Goal: Task Accomplishment & Management: Complete application form

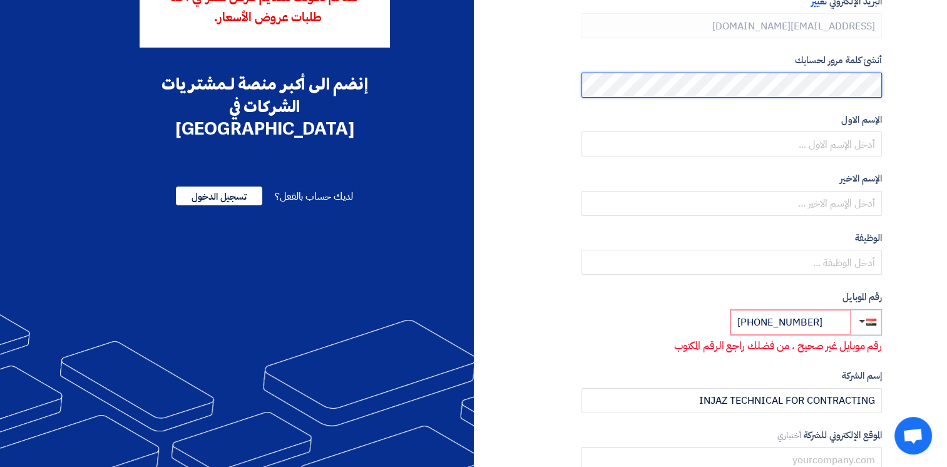
scroll to position [146, 0]
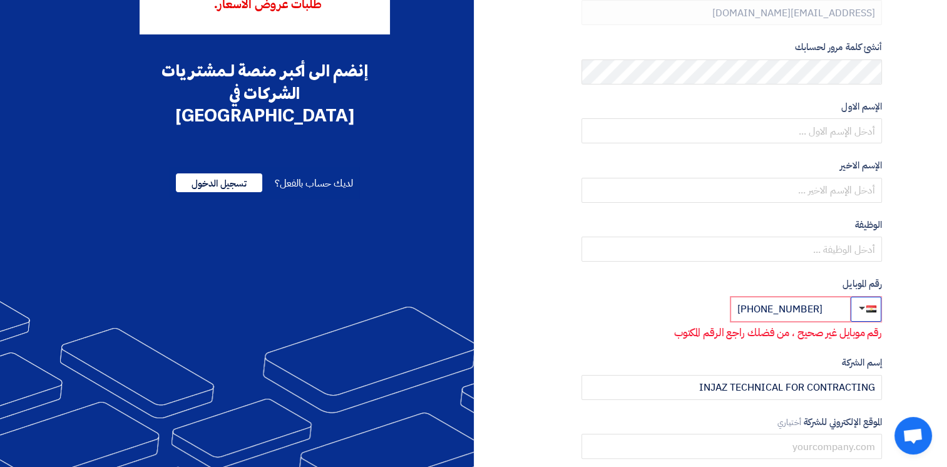
click at [862, 312] on button "button" at bounding box center [866, 309] width 31 height 25
click at [863, 312] on button "button" at bounding box center [866, 309] width 31 height 25
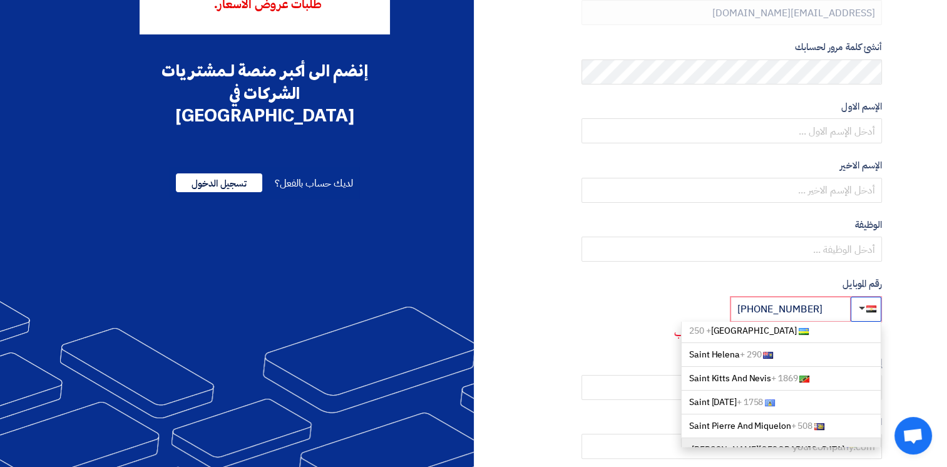
scroll to position [4055, 0]
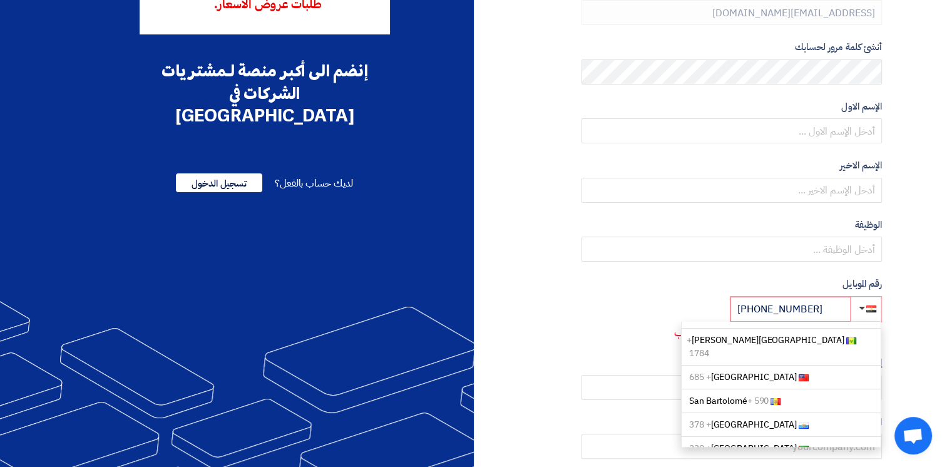
click at [716, 466] on span "[GEOGRAPHIC_DATA] + 966" at bounding box center [743, 472] width 108 height 13
type input "[PHONE_NUMBER]"
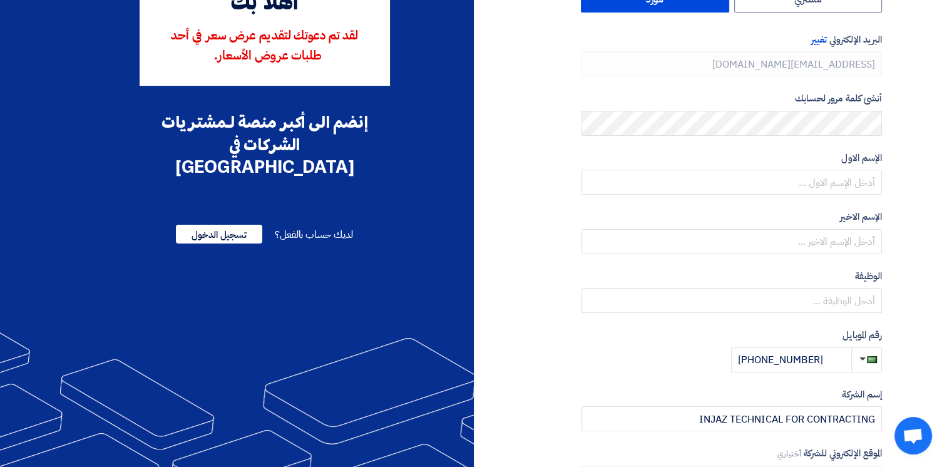
scroll to position [0, 0]
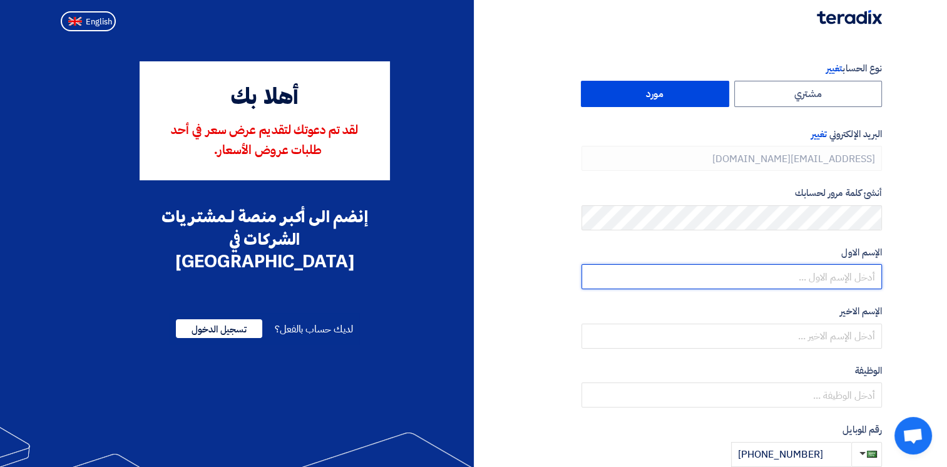
click at [859, 284] on input "text" at bounding box center [732, 276] width 301 height 25
type input "Abeer"
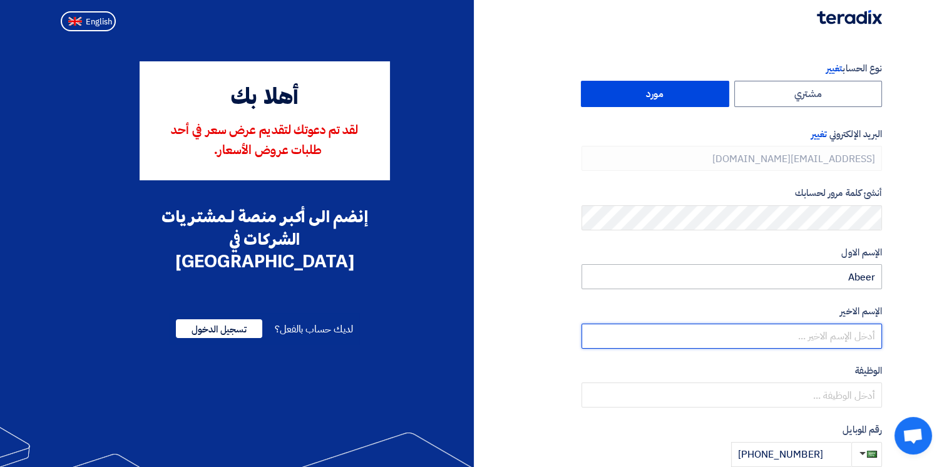
type input "Elslam"
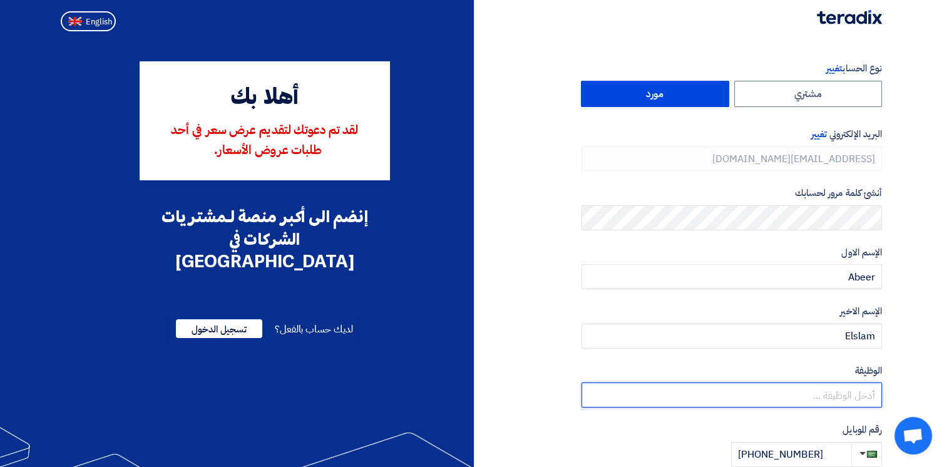
click at [830, 398] on input "text" at bounding box center [732, 395] width 301 height 25
paste input "Tendering & Cost Estimation Manager"
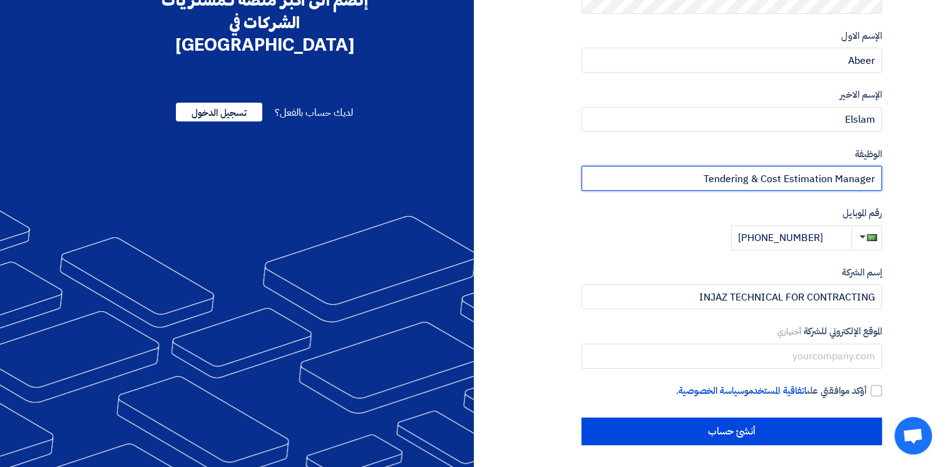
scroll to position [219, 0]
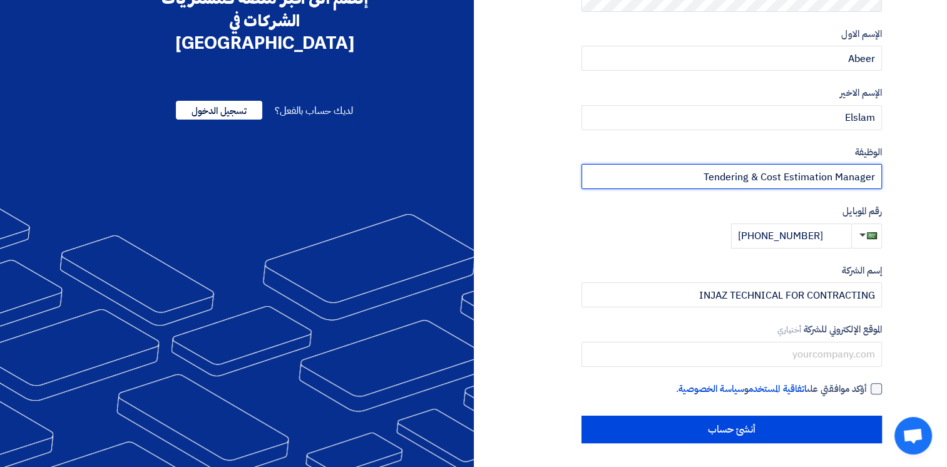
type input "Tendering & Cost Estimation Manager"
click at [878, 389] on div at bounding box center [876, 388] width 11 height 11
click at [867, 389] on input "أؤكد موافقتي على اتفاقية المستخدم و سياسة الخصوصية ." at bounding box center [717, 394] width 301 height 25
checkbox input "true"
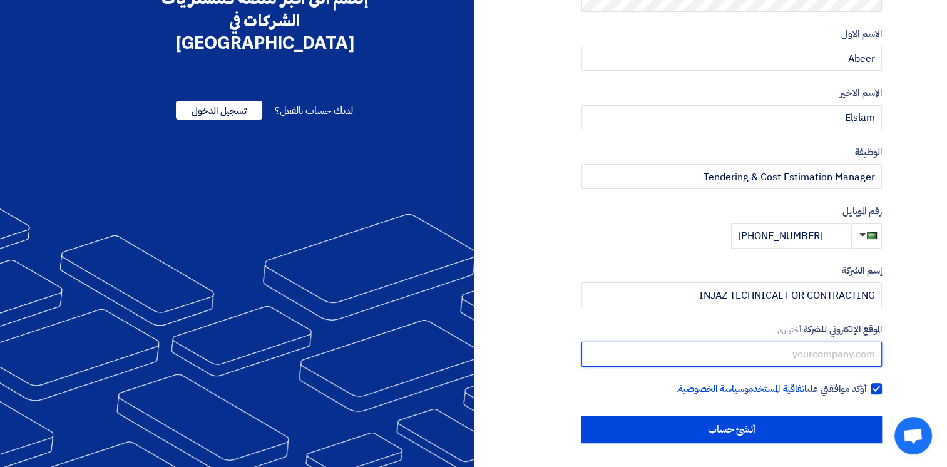
click at [831, 356] on input "text" at bounding box center [732, 354] width 301 height 25
paste input "[DOMAIN_NAME]"
type input "[DOMAIN_NAME]"
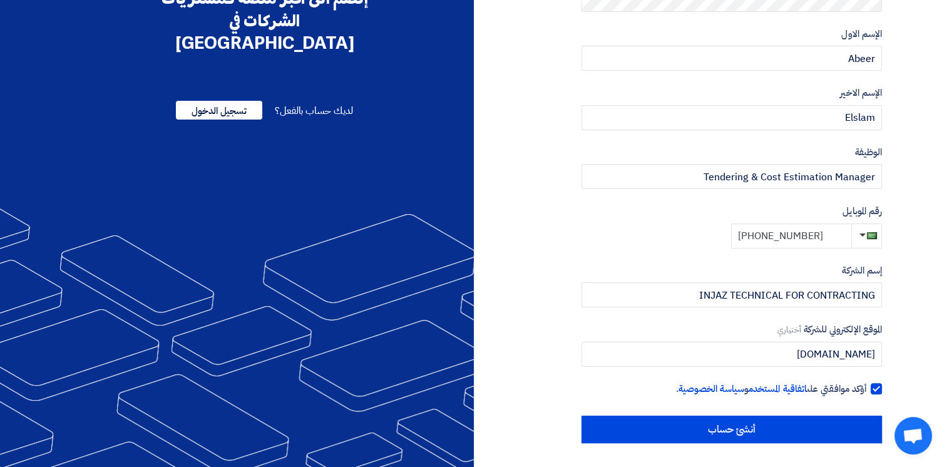
drag, startPoint x: 822, startPoint y: 234, endPoint x: 743, endPoint y: 237, distance: 79.0
click at [743, 237] on input "[PHONE_NUMBER]" at bounding box center [791, 236] width 120 height 25
paste input "4 855 4546"
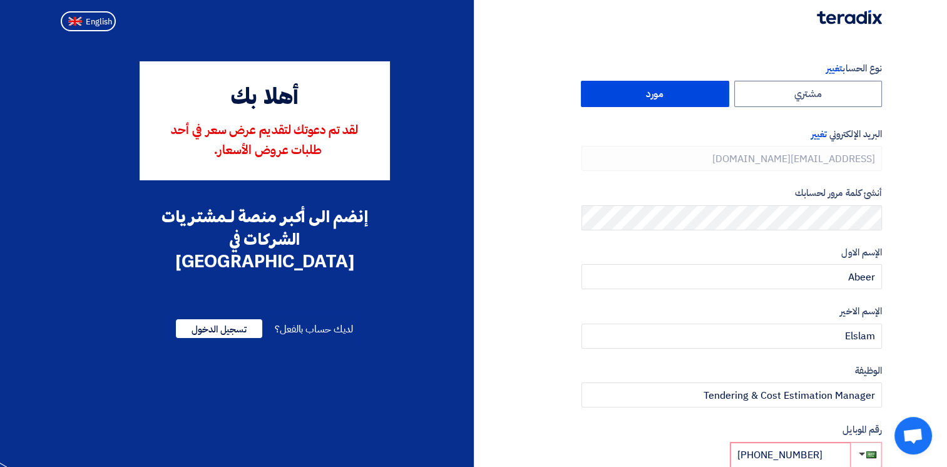
click at [602, 410] on form "نوع الحساب تغيير مشتري مورد البريد الإلكتروني تغيير [EMAIL_ADDRESS][DOMAIN_NAME…" at bounding box center [732, 281] width 301 height 441
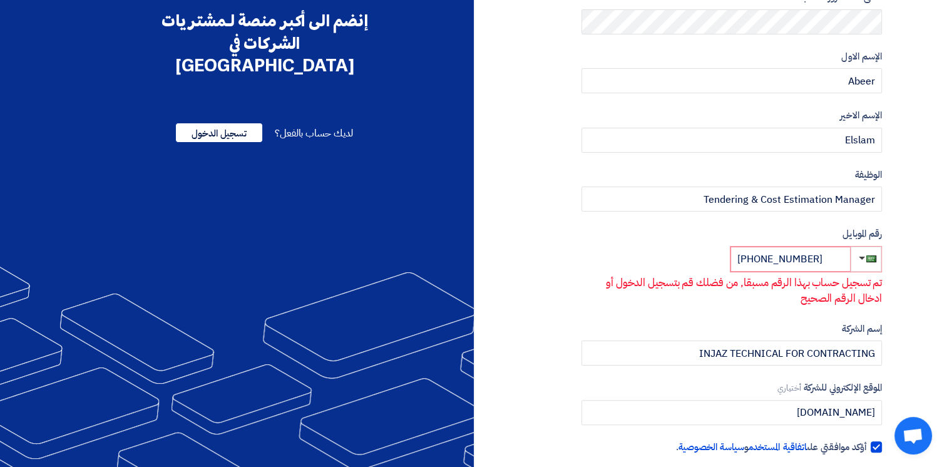
scroll to position [199, 0]
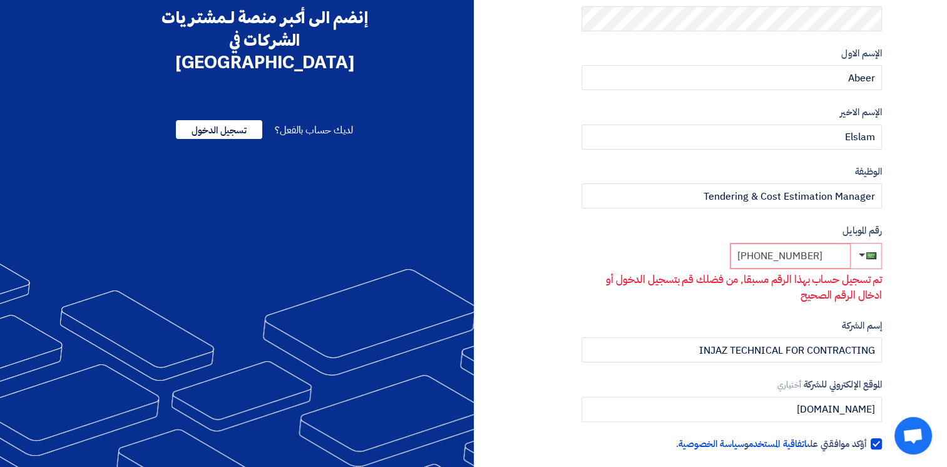
click at [824, 257] on input "[PHONE_NUMBER]" at bounding box center [791, 256] width 120 height 25
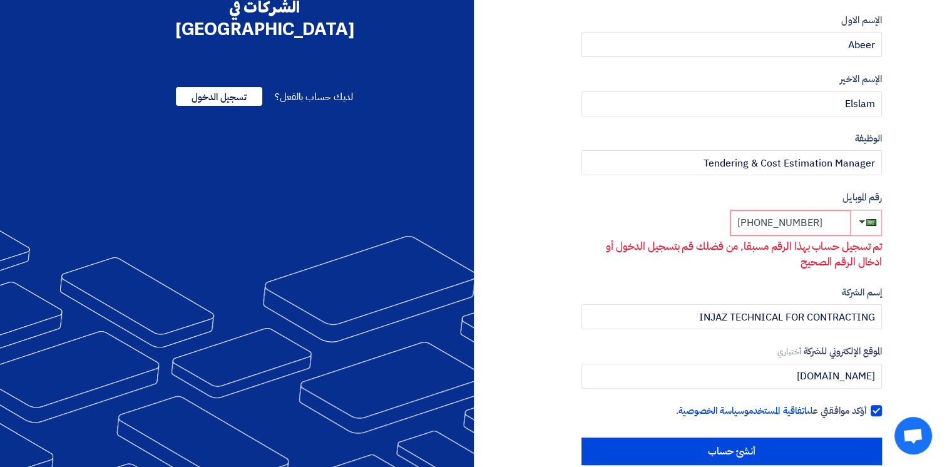
scroll to position [238, 0]
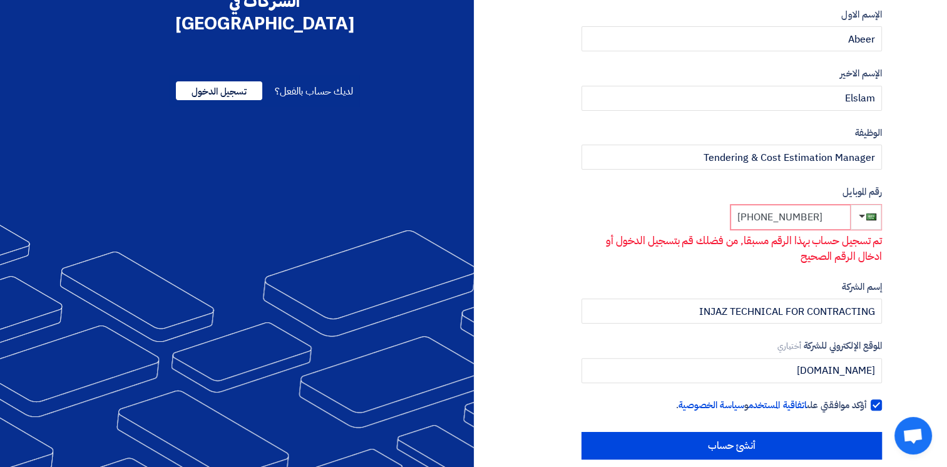
drag, startPoint x: 824, startPoint y: 220, endPoint x: 788, endPoint y: 189, distance: 47.1
click at [788, 189] on div "رقم الموبايل [PHONE_NUMBER] تم تسجيل حساب بهذا الرقم مسبقا, من فضلك قم بتسجيل ا…" at bounding box center [732, 225] width 301 height 80
click at [566, 402] on div "نوع الحساب تغيير مشتري مورد البريد الإلكتروني تغيير [EMAIL_ADDRESS][DOMAIN_NAME…" at bounding box center [683, 141] width 418 height 636
drag, startPoint x: 832, startPoint y: 218, endPoint x: 745, endPoint y: 225, distance: 86.7
click at [745, 225] on input "[PHONE_NUMBER]" at bounding box center [791, 217] width 120 height 25
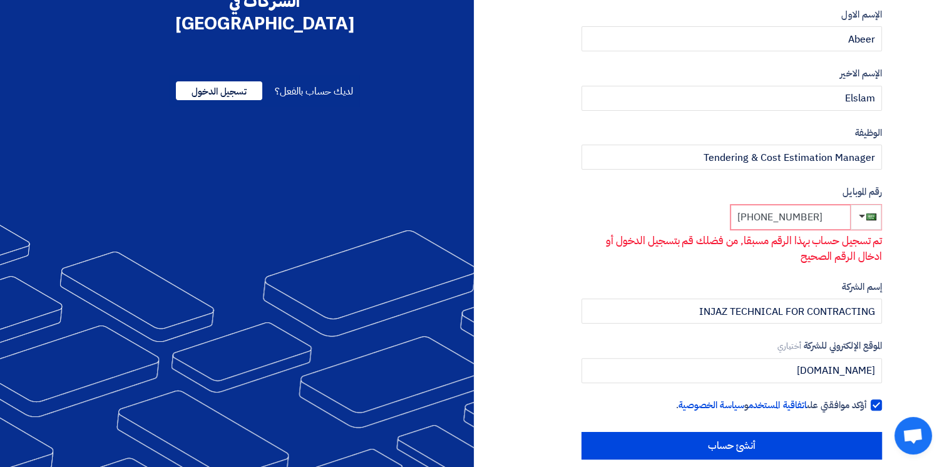
paste input "9 310 2047"
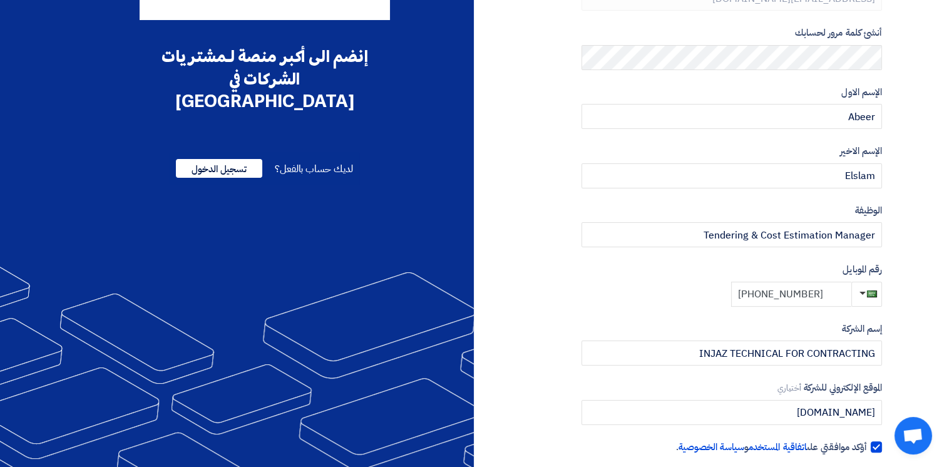
scroll to position [153, 0]
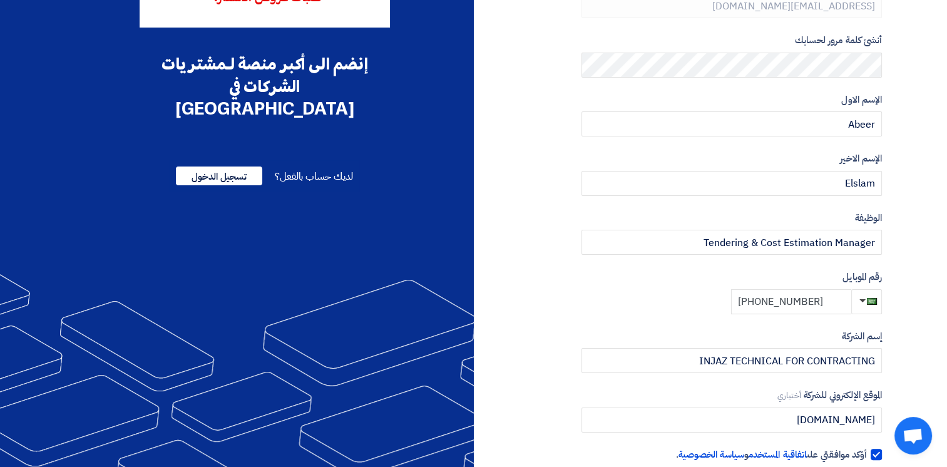
type input "[PHONE_NUMBER]"
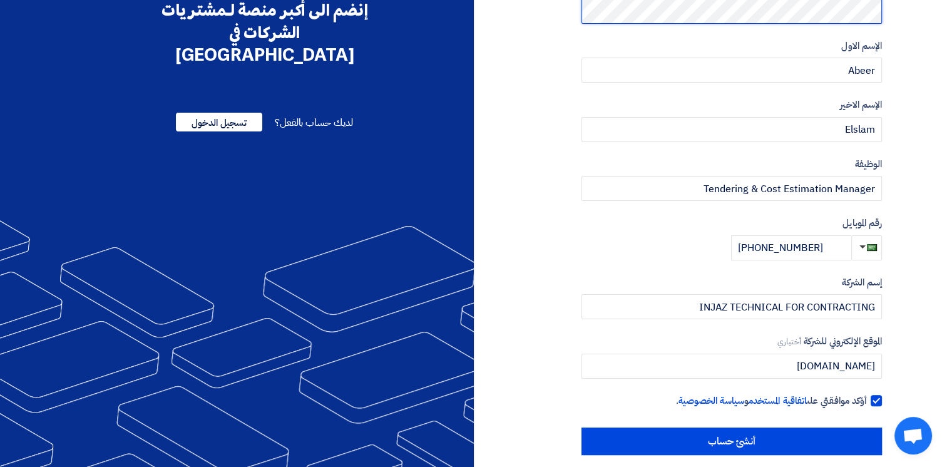
scroll to position [219, 0]
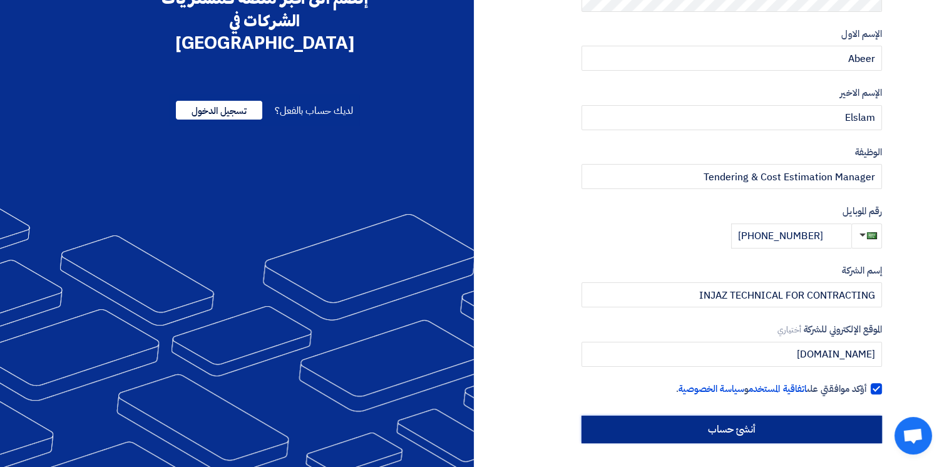
click at [711, 430] on input "أنشئ حساب" at bounding box center [732, 430] width 301 height 28
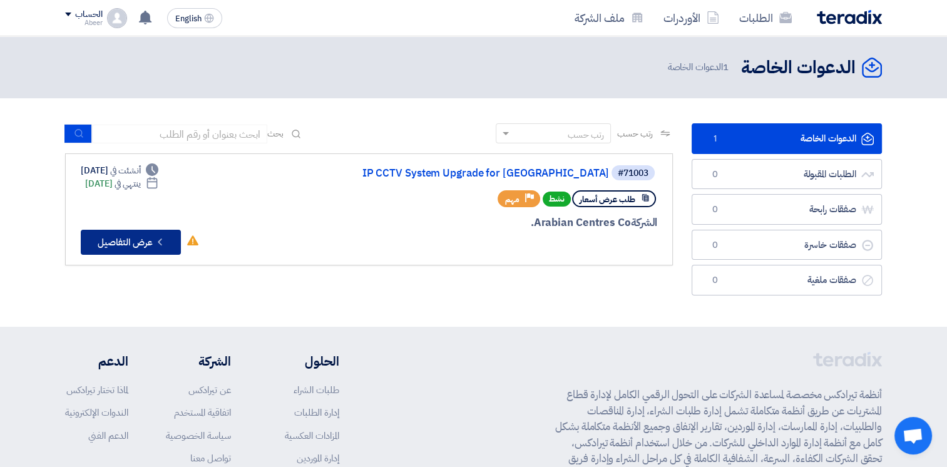
click at [116, 244] on button "Check details عرض التفاصيل" at bounding box center [131, 242] width 100 height 25
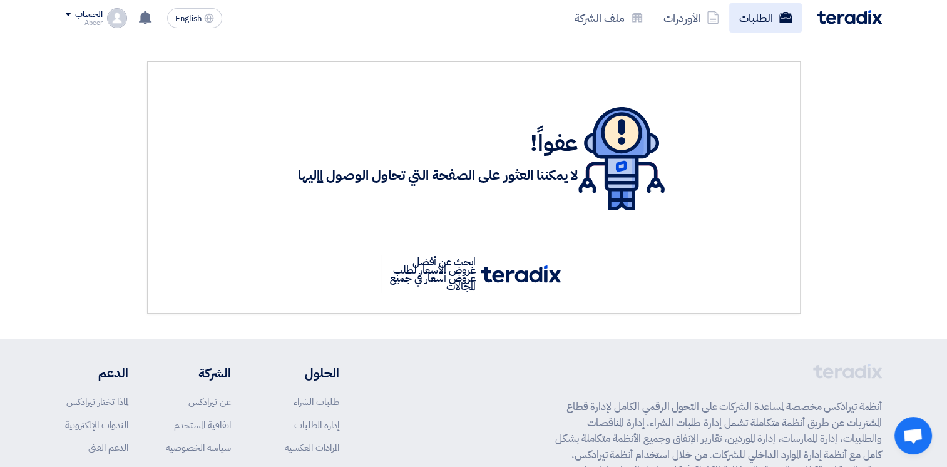
click at [758, 21] on link "الطلبات" at bounding box center [766, 17] width 73 height 29
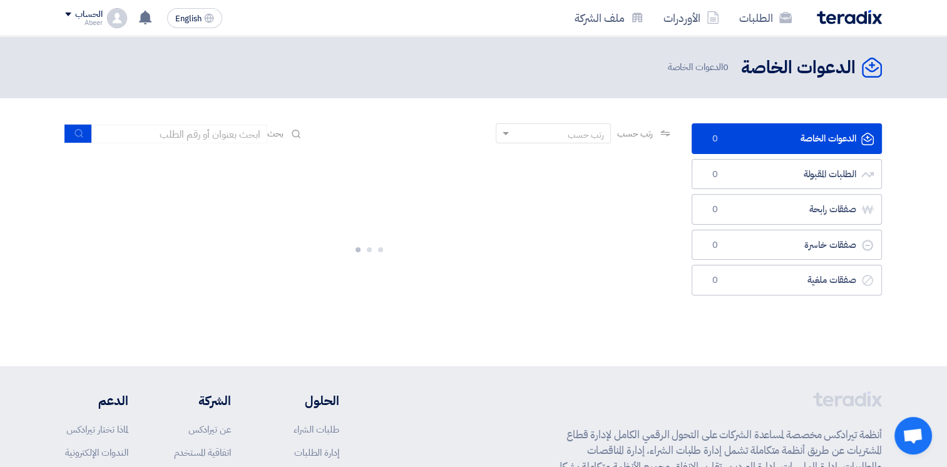
click at [790, 140] on link "الدعوات الخاصة الدعوات الخاصة 0" at bounding box center [787, 138] width 190 height 31
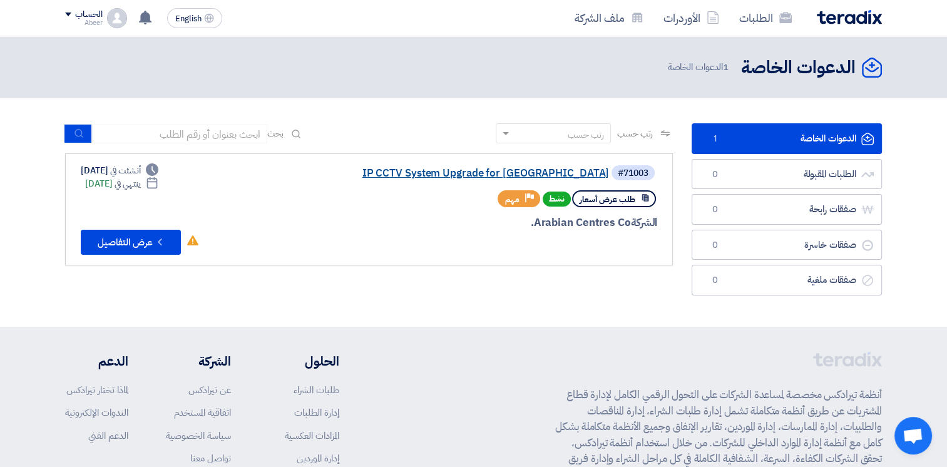
click at [569, 173] on link "IP CCTV System Upgrade for [GEOGRAPHIC_DATA]" at bounding box center [484, 173] width 250 height 11
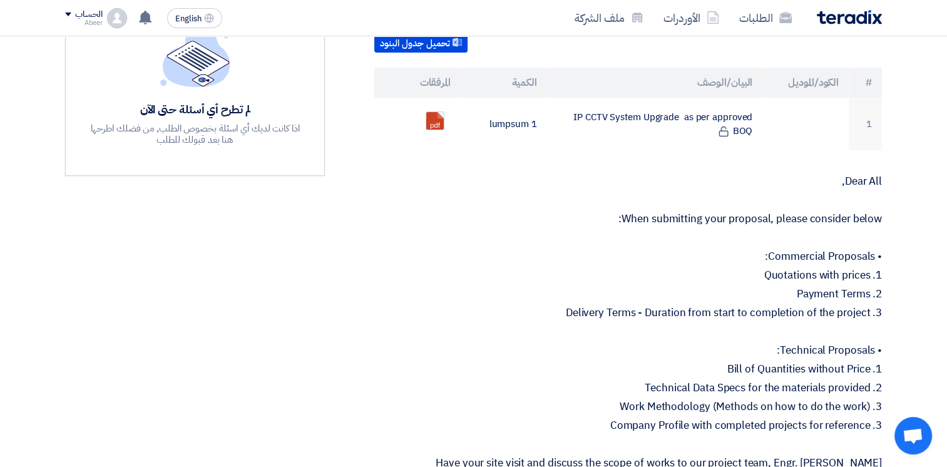
scroll to position [369, 0]
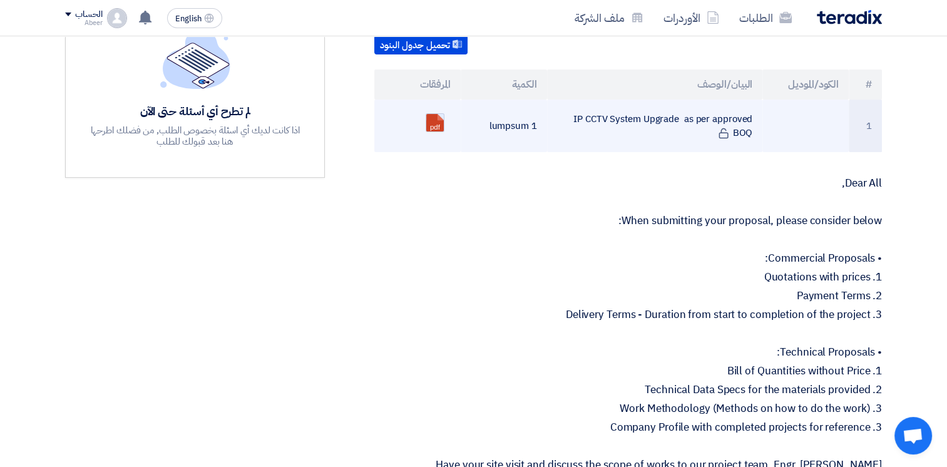
click at [435, 114] on link at bounding box center [476, 151] width 100 height 75
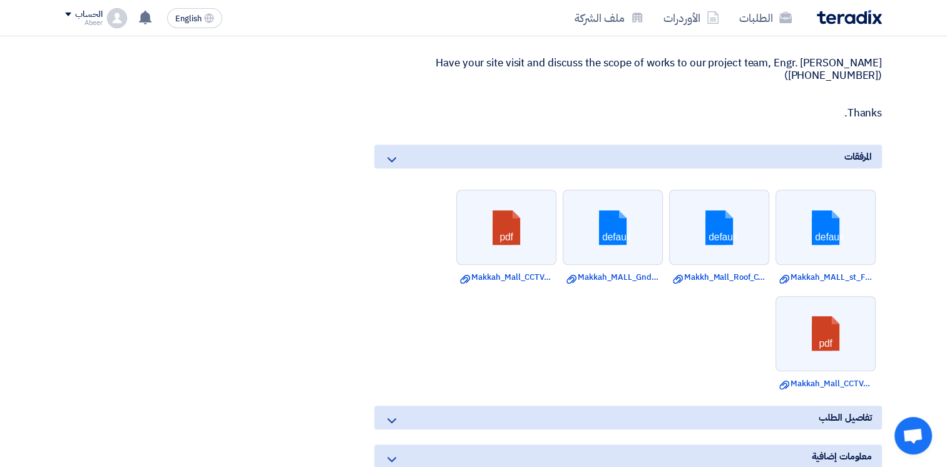
scroll to position [790, 0]
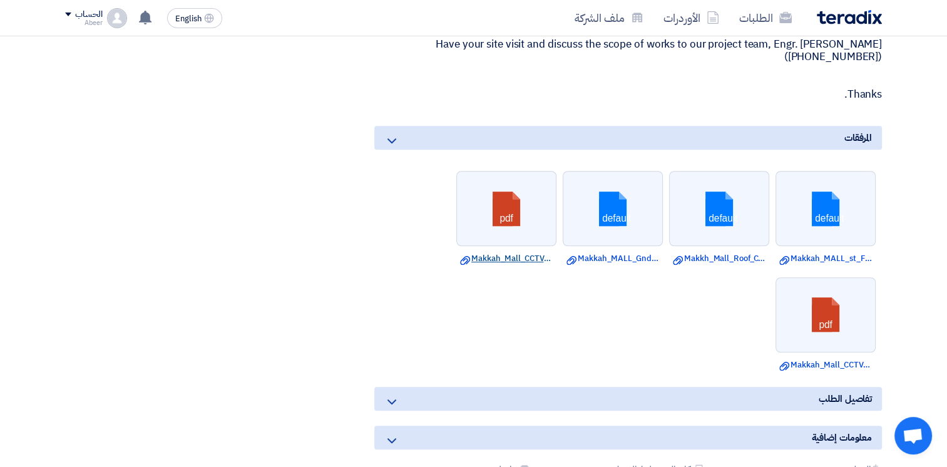
click at [510, 252] on link "Download file Makkah_Mall_CCTV_Project_UTP_Fluke_Test_Report.pdf" at bounding box center [506, 258] width 93 height 13
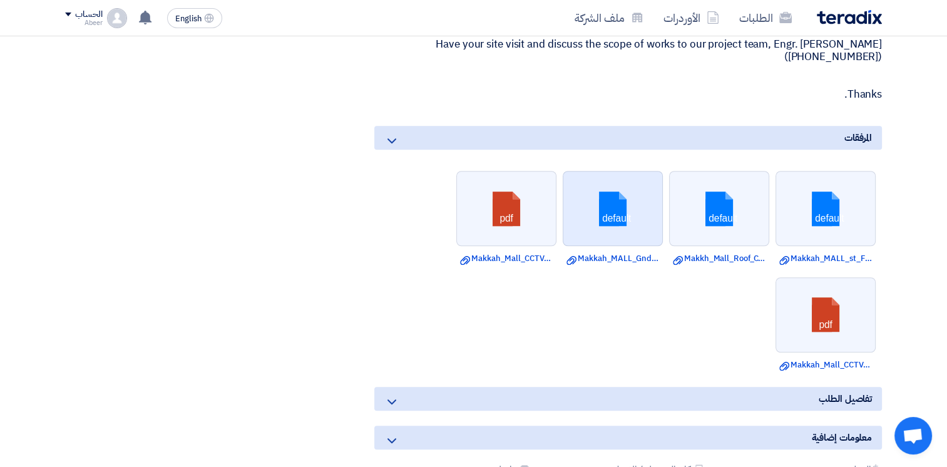
click at [619, 207] on link at bounding box center [614, 209] width 100 height 75
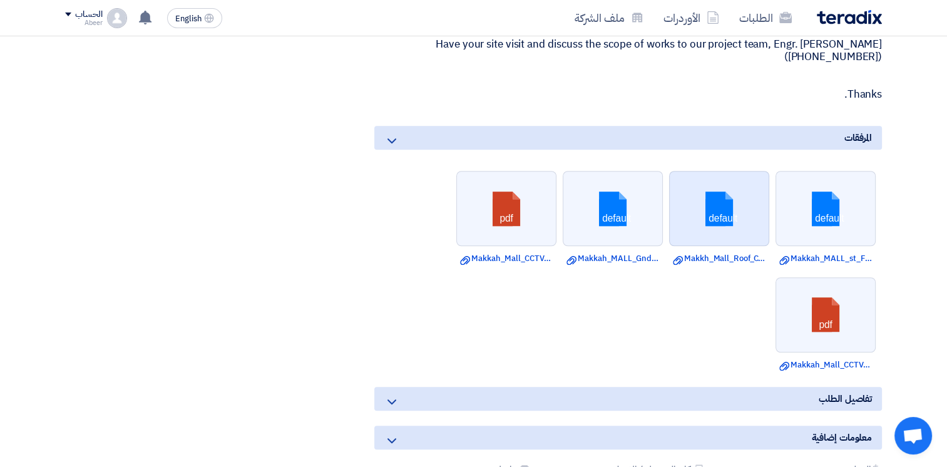
click at [711, 197] on link at bounding box center [720, 209] width 100 height 75
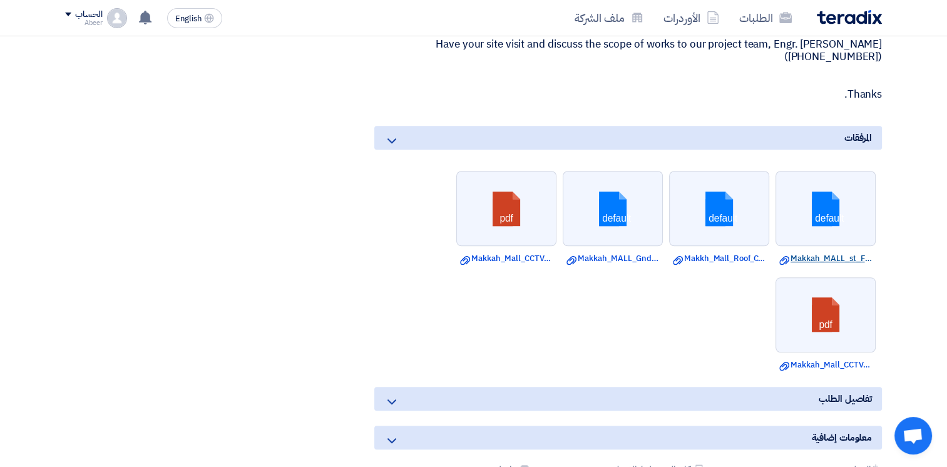
click at [803, 252] on link "Download file Makkah_MALL_st_Floor_CCTV_Layout_.dwg" at bounding box center [826, 258] width 93 height 13
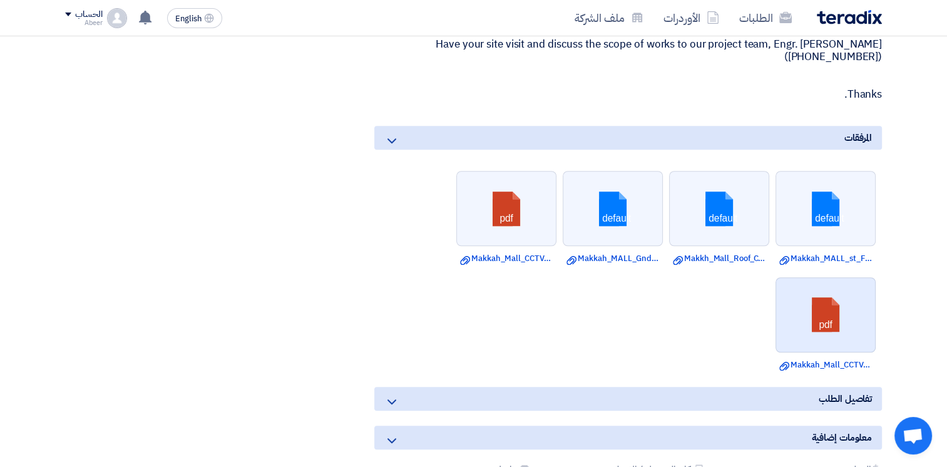
click at [830, 302] on link at bounding box center [826, 315] width 100 height 75
click at [542, 290] on ul "default Download file Makkah_MALL_st_Floor_CCTV_Layout_.dwg default Download fi…" at bounding box center [628, 271] width 508 height 212
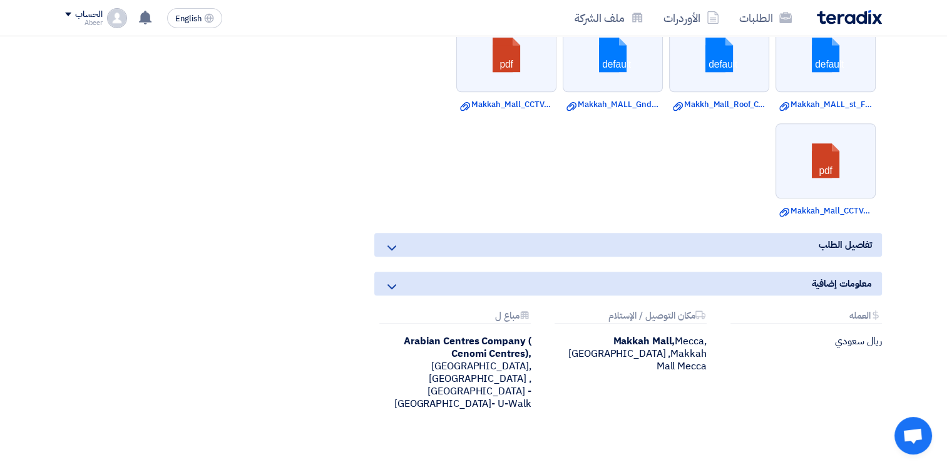
scroll to position [957, 0]
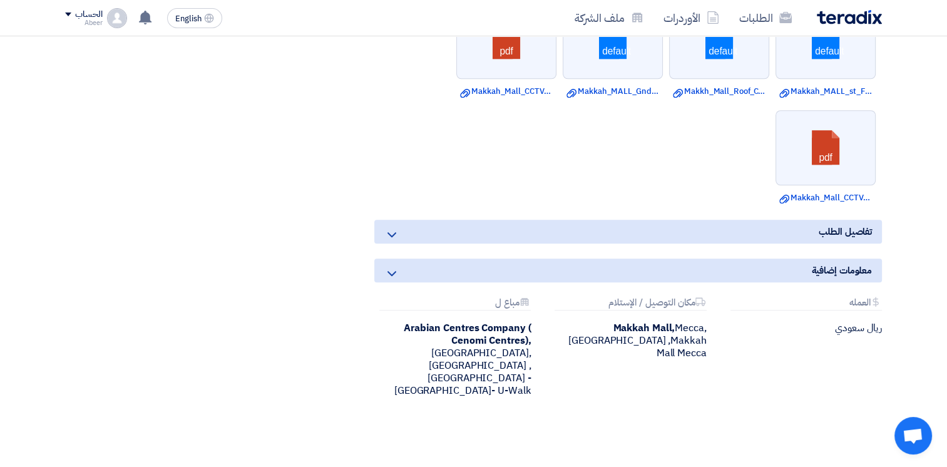
click at [403, 220] on div "تفاصيل الطلب" at bounding box center [628, 232] width 508 height 24
click at [388, 227] on icon at bounding box center [391, 234] width 15 height 15
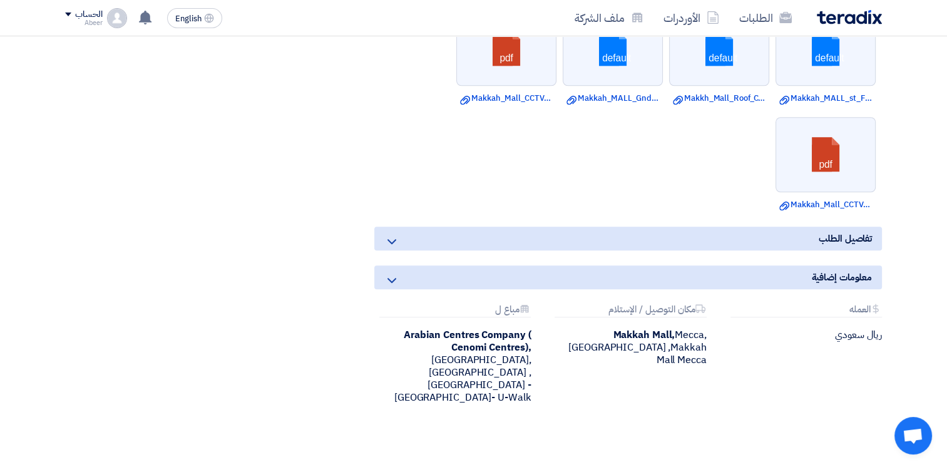
scroll to position [949, 0]
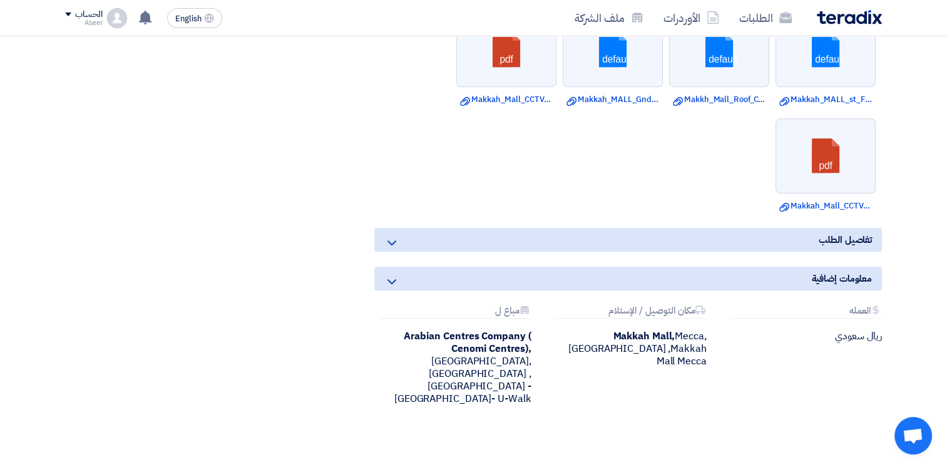
click at [389, 240] on use at bounding box center [392, 242] width 9 height 5
click at [396, 235] on icon at bounding box center [391, 242] width 15 height 15
click at [385, 274] on icon at bounding box center [391, 281] width 15 height 15
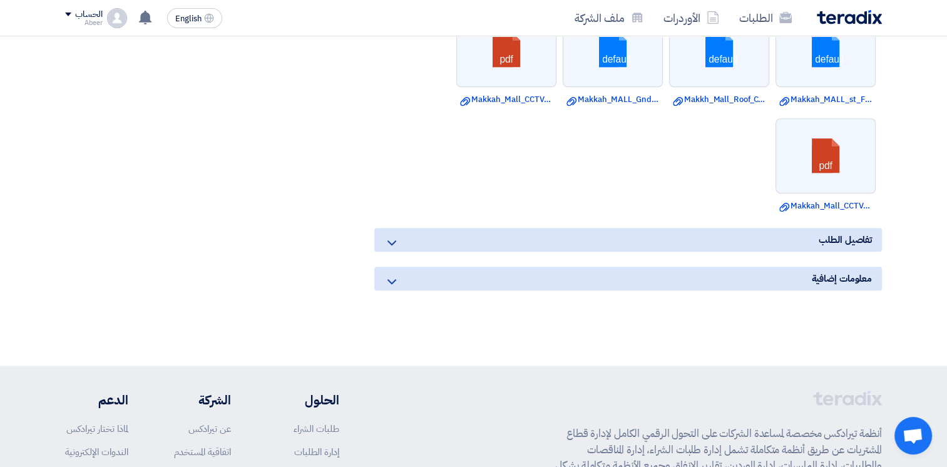
click at [385, 274] on icon at bounding box center [391, 281] width 15 height 15
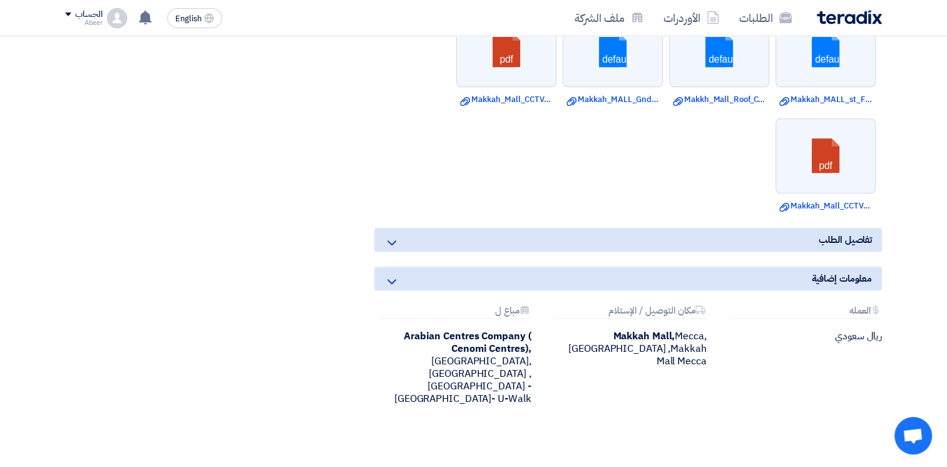
click at [385, 274] on icon at bounding box center [391, 281] width 15 height 15
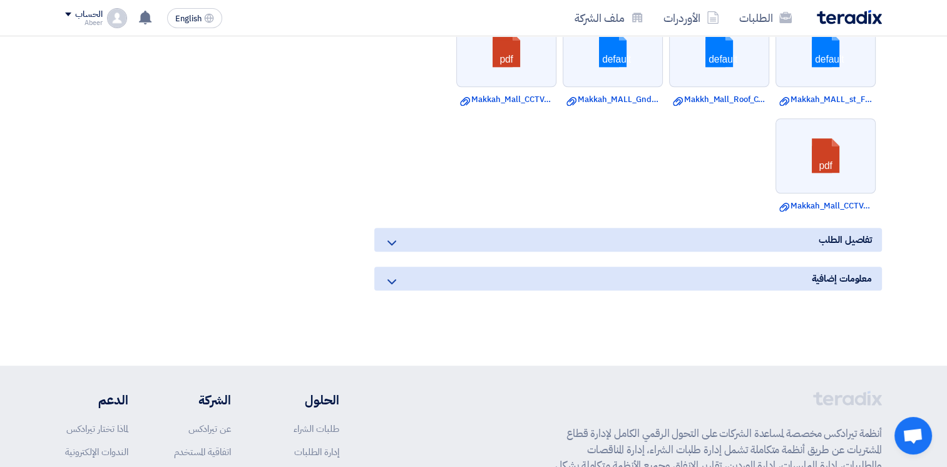
click at [385, 274] on icon at bounding box center [391, 281] width 15 height 15
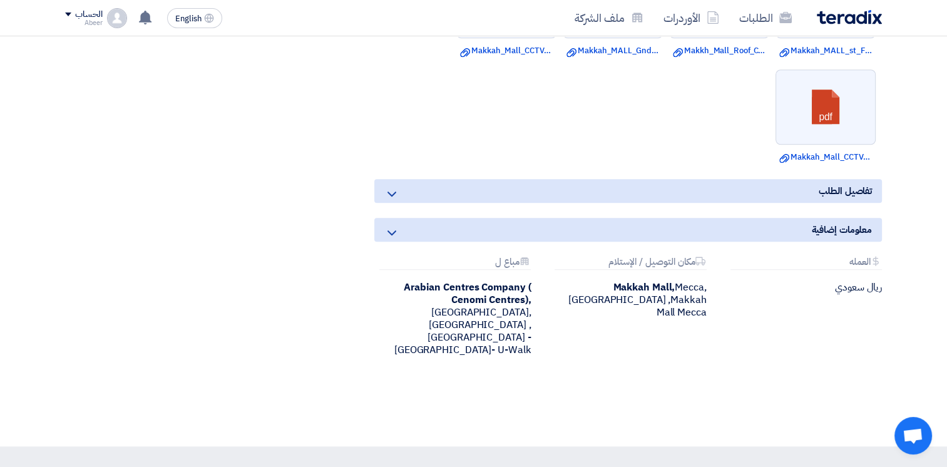
scroll to position [996, 0]
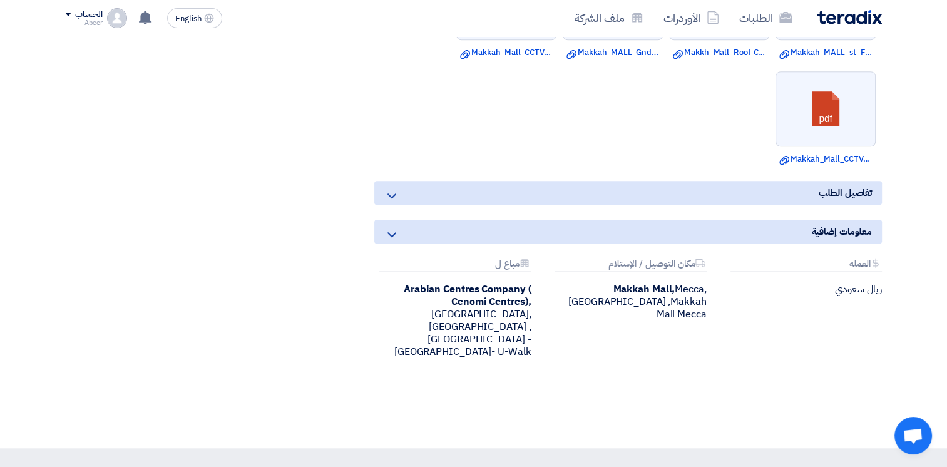
click at [411, 220] on div "معلومات إضافية" at bounding box center [628, 232] width 508 height 24
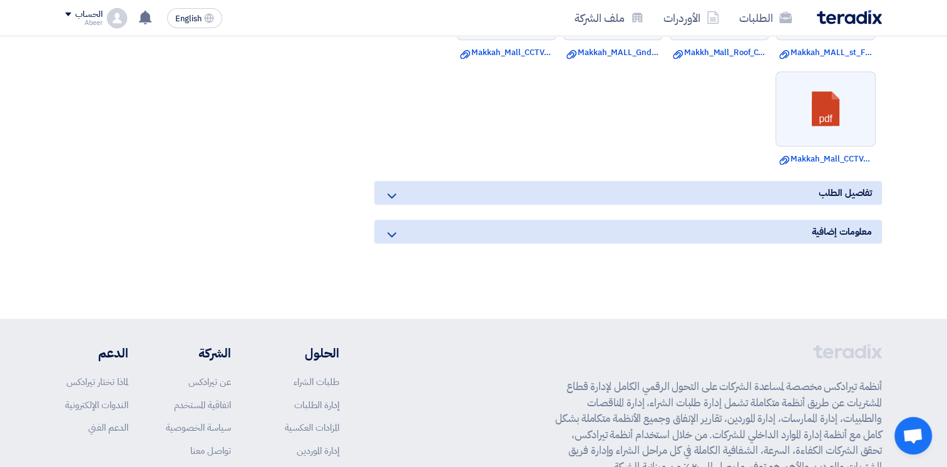
click at [411, 220] on div "معلومات إضافية" at bounding box center [628, 232] width 508 height 24
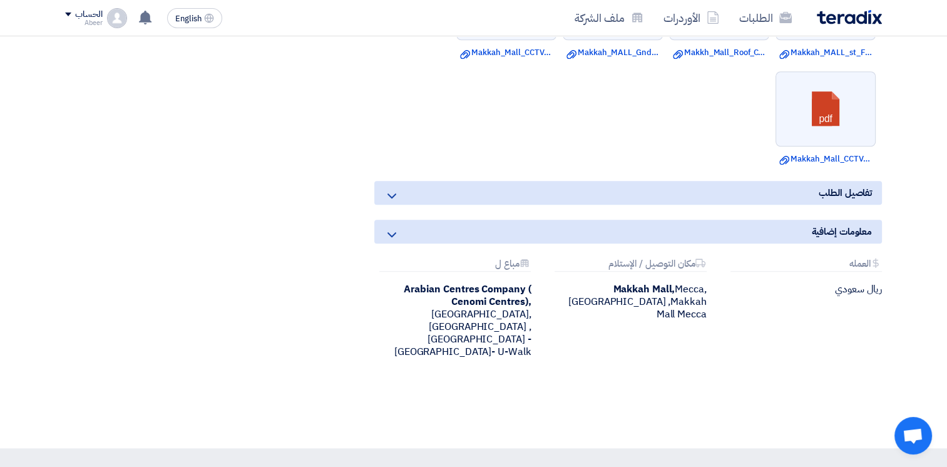
click at [411, 181] on div "تفاصيل الطلب" at bounding box center [628, 193] width 508 height 24
click at [396, 227] on icon at bounding box center [391, 234] width 15 height 15
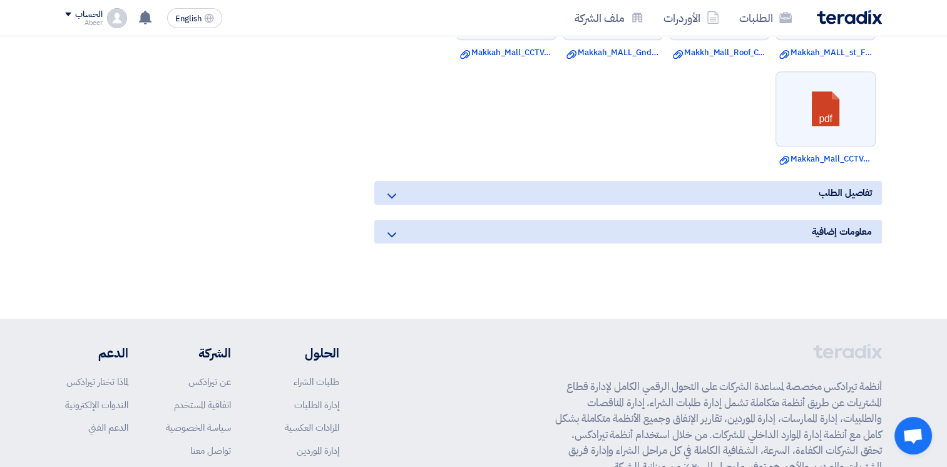
click at [404, 182] on div "تفاصيل الطلب" at bounding box center [628, 193] width 508 height 24
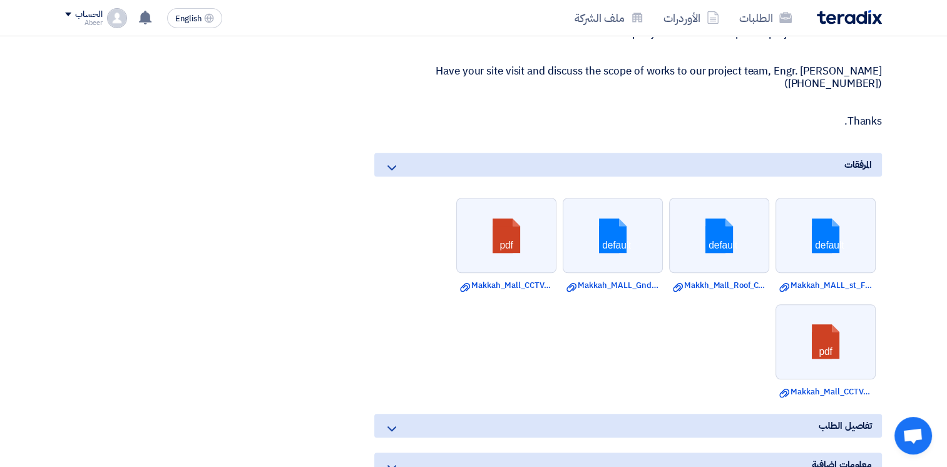
scroll to position [760, 0]
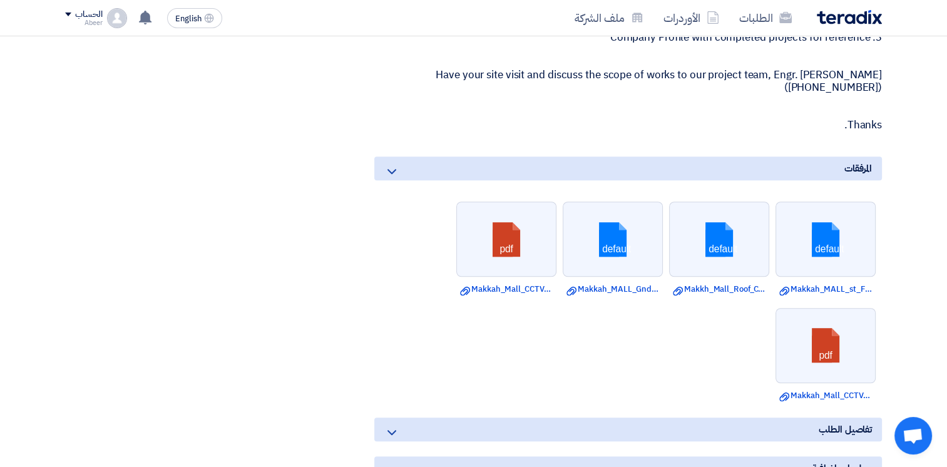
click at [401, 158] on div "المرفقات" at bounding box center [628, 169] width 508 height 24
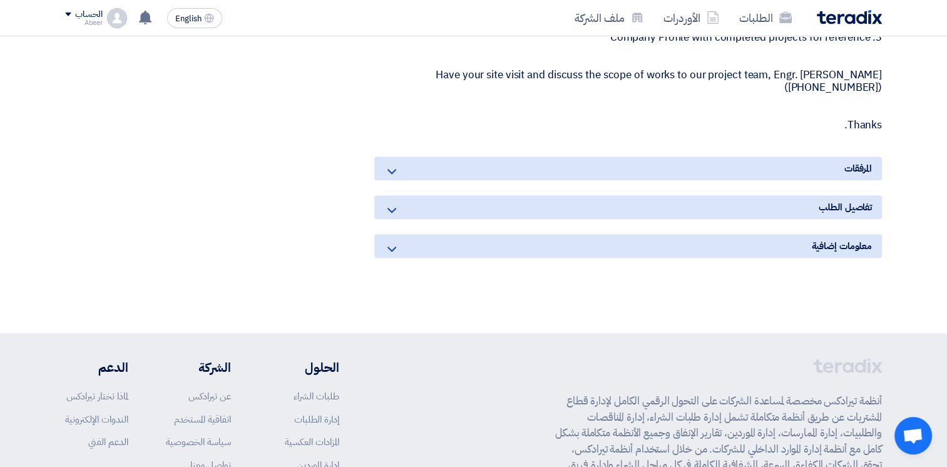
click at [403, 195] on div "تفاصيل الطلب" at bounding box center [628, 207] width 508 height 24
click at [840, 200] on span "تفاصيل الطلب" at bounding box center [845, 207] width 53 height 14
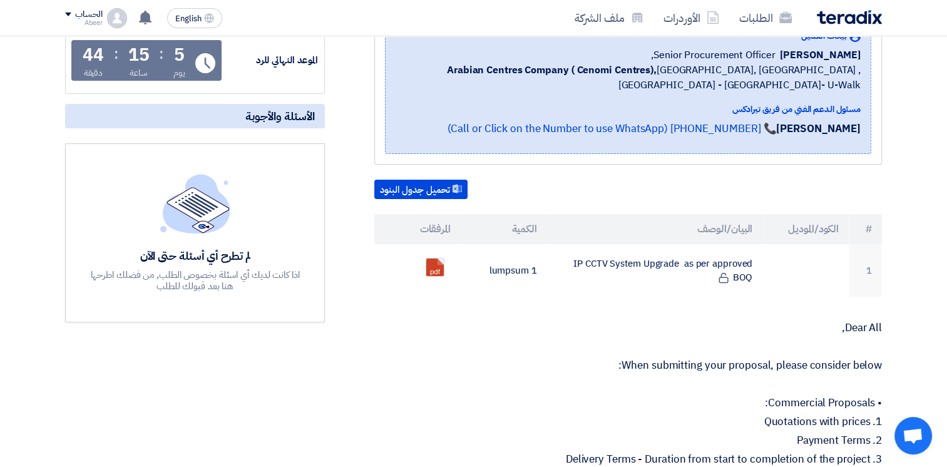
scroll to position [212, 0]
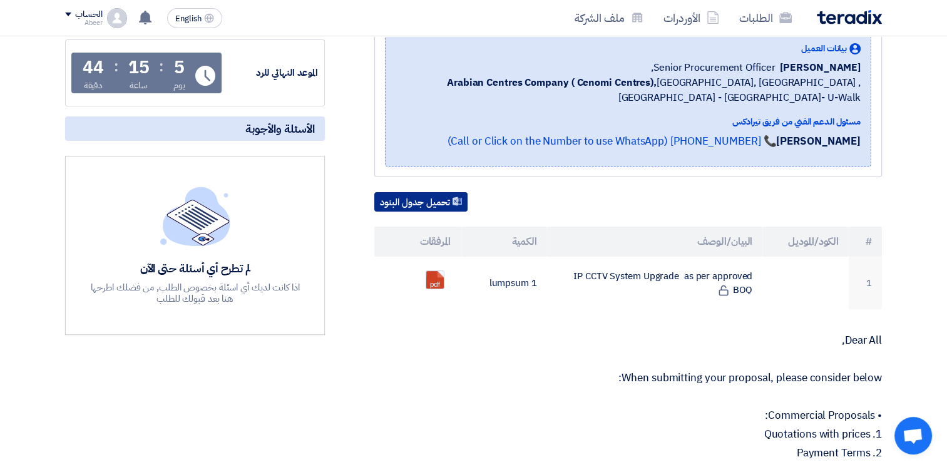
click at [428, 192] on button "تحميل جدول البنود" at bounding box center [420, 202] width 93 height 20
click at [544, 372] on p "When submitting your proposal, please consider below:" at bounding box center [628, 378] width 508 height 13
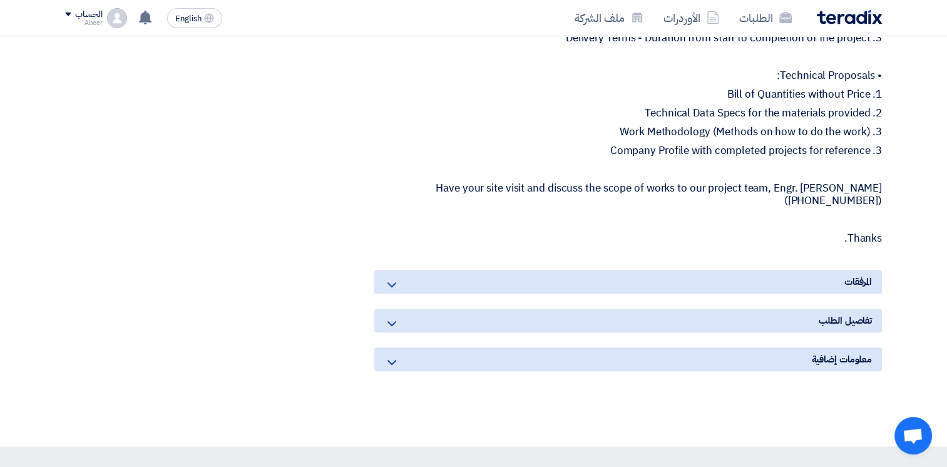
scroll to position [0, 0]
